Goal: Task Accomplishment & Management: Use online tool/utility

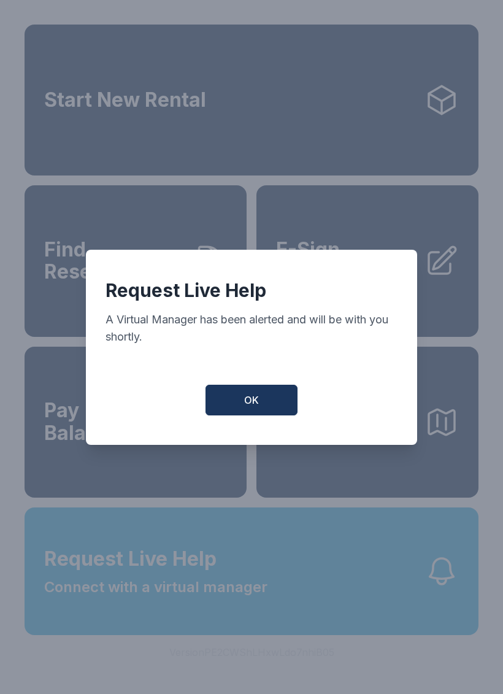
click at [257, 406] on span "OK" at bounding box center [251, 400] width 15 height 15
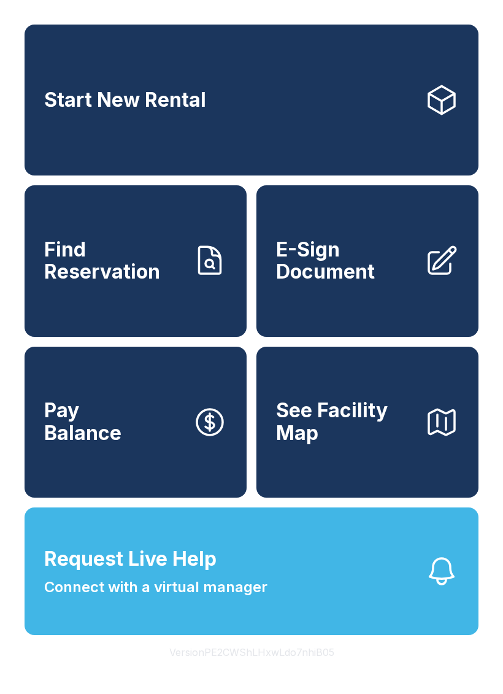
click at [264, 599] on span "Request Live Help Connect with a virtual manager" at bounding box center [155, 572] width 223 height 54
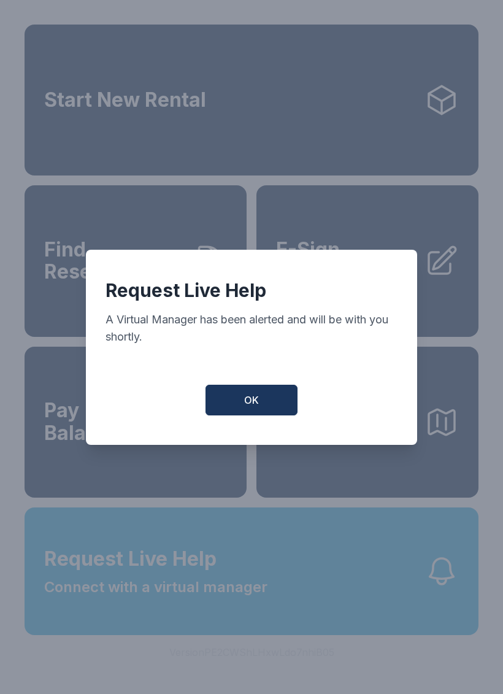
click at [262, 402] on button "OK" at bounding box center [252, 400] width 92 height 31
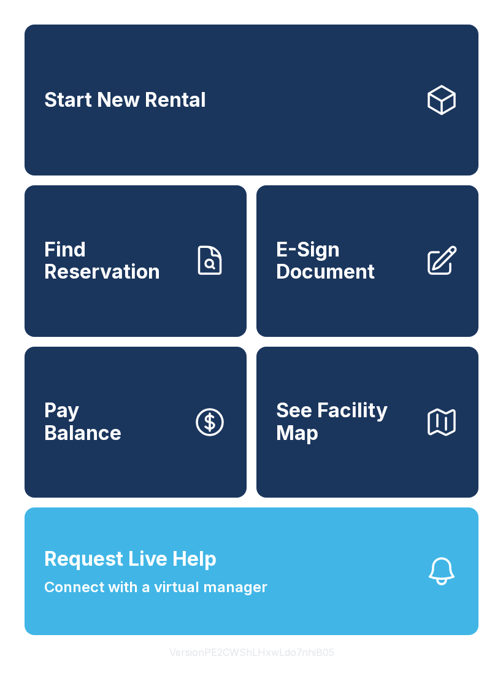
click at [149, 265] on span "Find Reservation" at bounding box center [113, 261] width 139 height 45
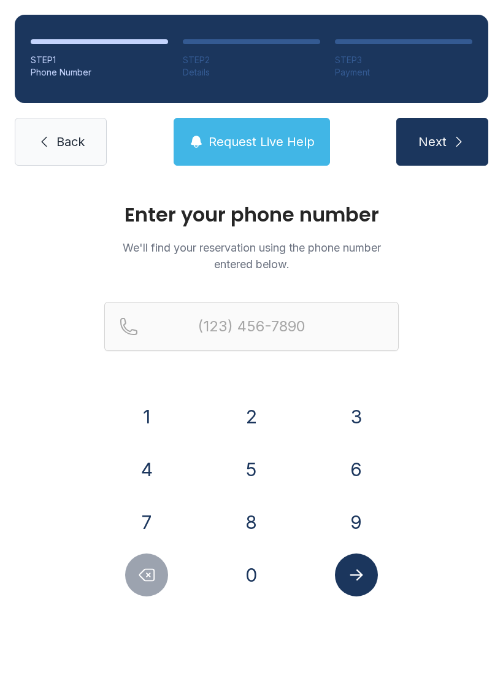
click at [362, 467] on button "6" at bounding box center [356, 469] width 43 height 43
type input "(6"
click at [59, 138] on span "Back" at bounding box center [70, 141] width 28 height 17
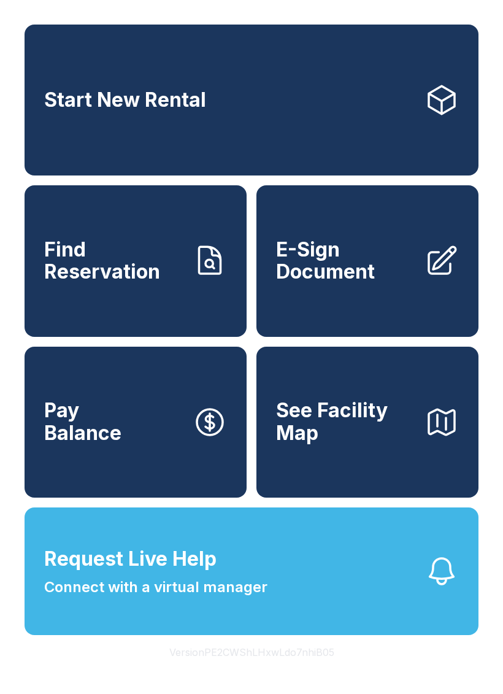
click at [377, 271] on span "E-Sign Document" at bounding box center [345, 261] width 139 height 45
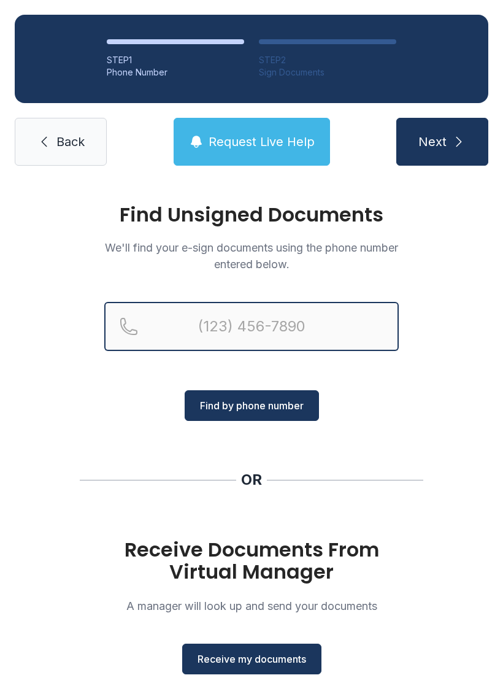
click at [260, 336] on input "Reservation phone number" at bounding box center [251, 326] width 295 height 49
type input "[PHONE_NUMBER]"
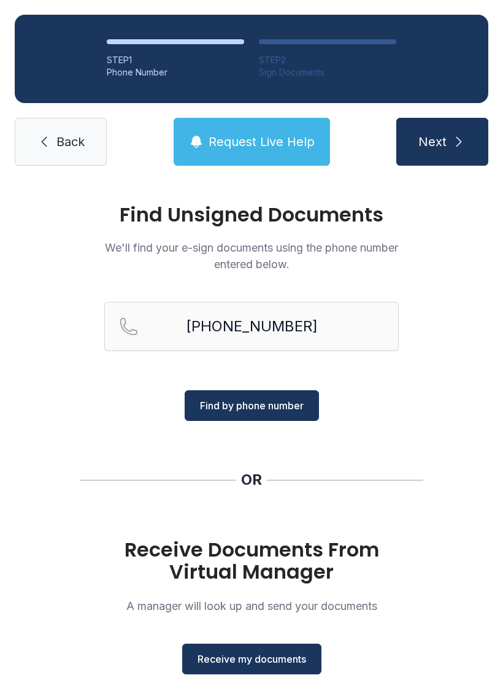
click at [262, 403] on span "Find by phone number" at bounding box center [252, 405] width 104 height 15
click at [260, 406] on span "Find by phone number" at bounding box center [252, 405] width 104 height 15
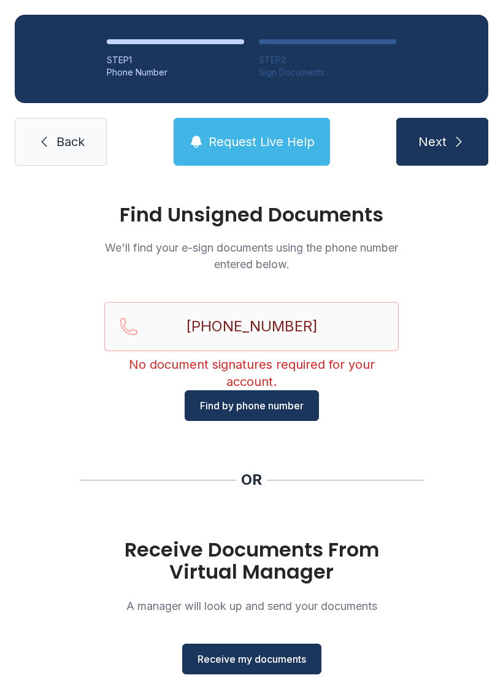
click at [68, 133] on link "Back" at bounding box center [61, 142] width 92 height 48
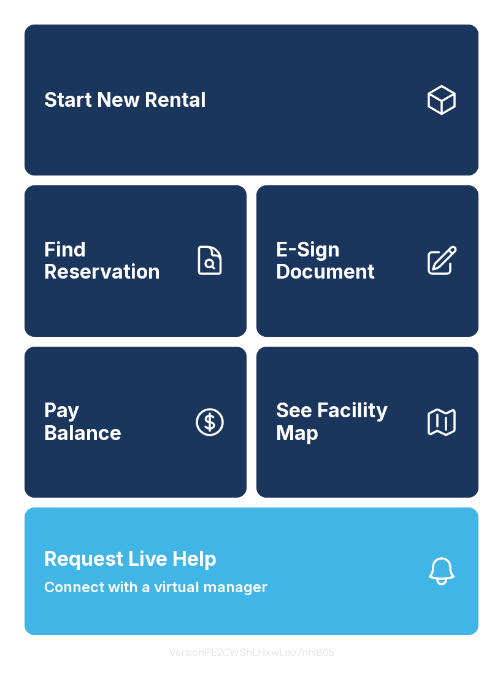
click at [394, 281] on span "E-Sign Document" at bounding box center [345, 261] width 139 height 45
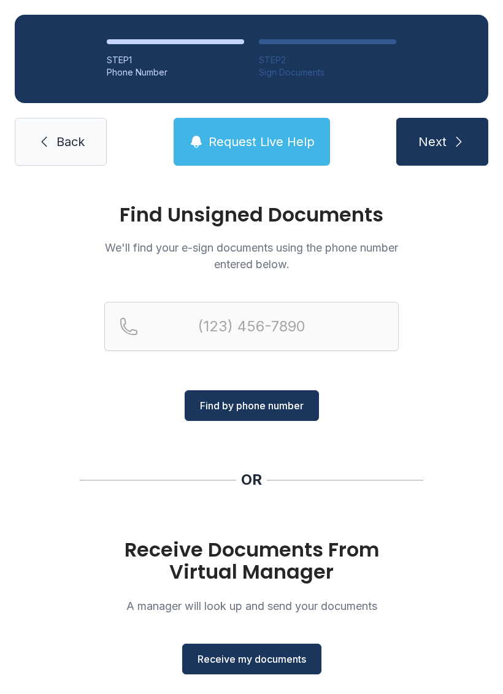
click at [251, 654] on span "Receive my documents" at bounding box center [252, 659] width 109 height 15
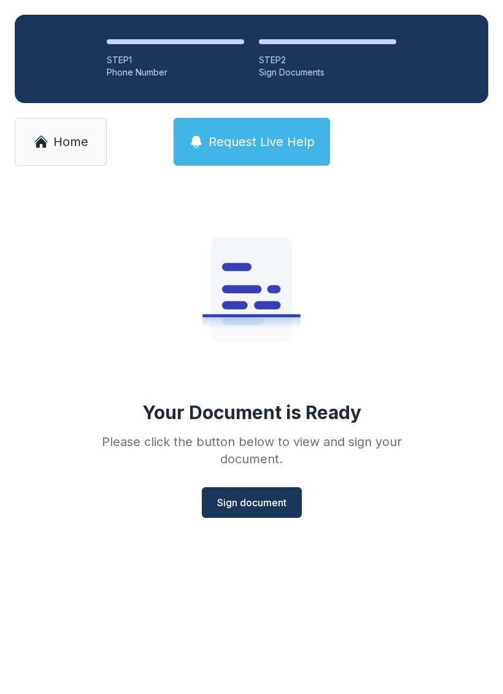
click at [264, 502] on span "Sign document" at bounding box center [251, 503] width 69 height 15
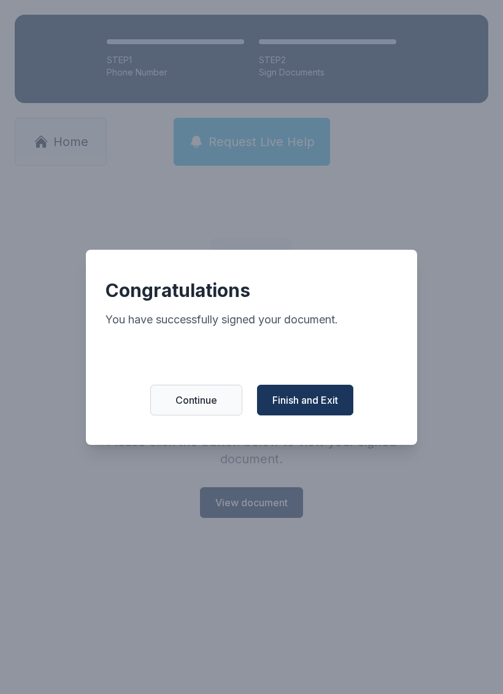
click at [336, 402] on span "Finish and Exit" at bounding box center [306, 400] width 66 height 15
